Goal: Information Seeking & Learning: Learn about a topic

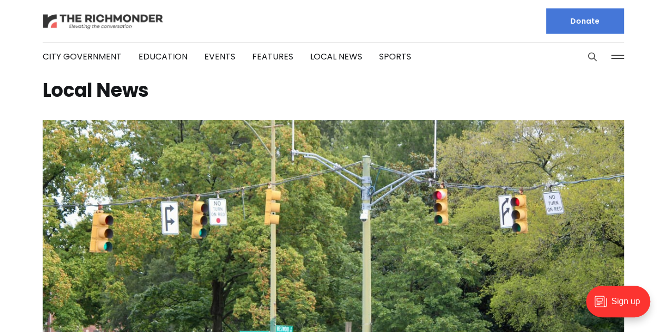
click at [133, 19] on img at bounding box center [103, 21] width 121 height 18
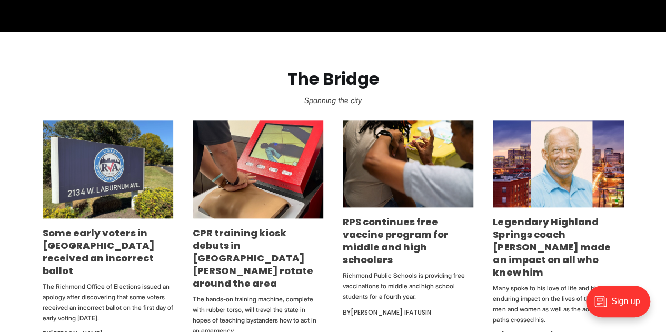
scroll to position [589, 0]
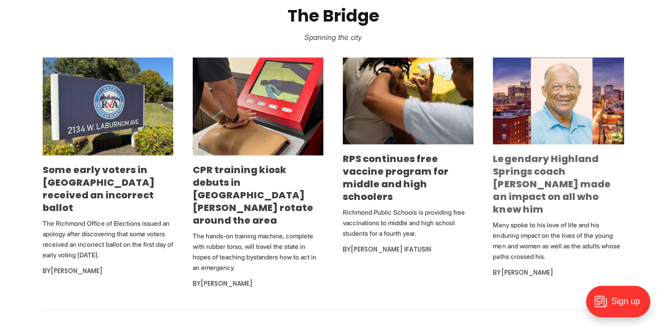
click at [544, 189] on link "Legendary Highland Springs coach George Lancaster made an impact on all who kne…" at bounding box center [551, 184] width 117 height 64
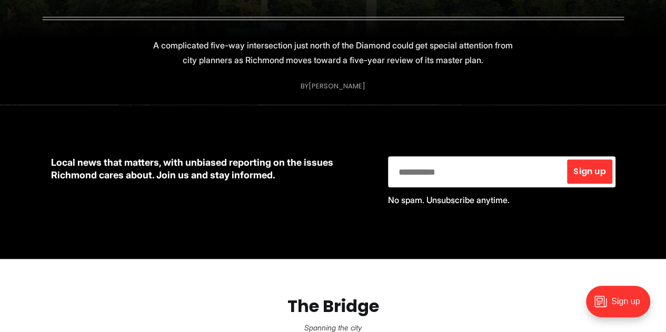
scroll to position [8, 0]
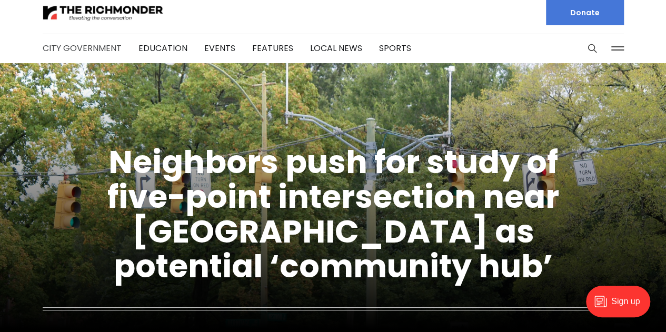
click at [100, 45] on link "City Government" at bounding box center [82, 48] width 79 height 12
click at [149, 11] on img at bounding box center [103, 13] width 121 height 18
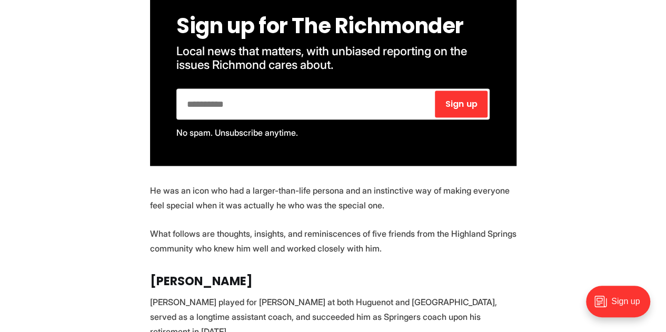
scroll to position [1073, 0]
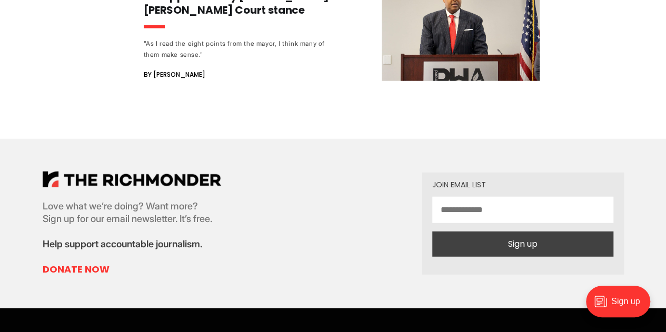
scroll to position [1389, 0]
